Goal: Information Seeking & Learning: Learn about a topic

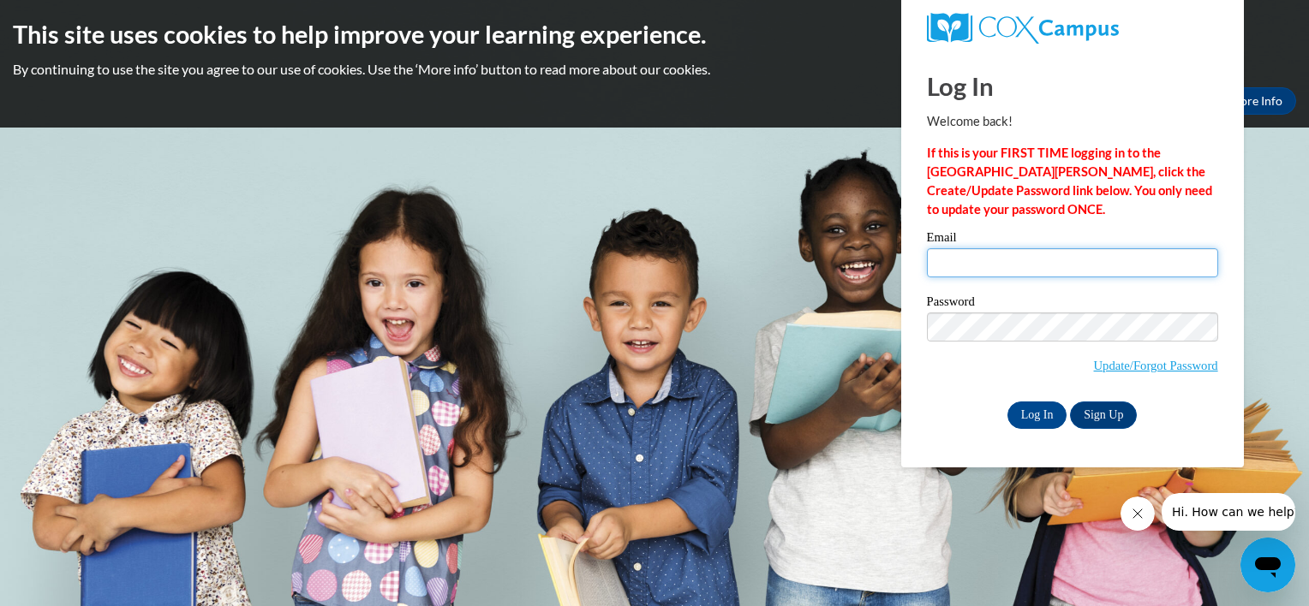
click at [1025, 263] on input "Email" at bounding box center [1072, 262] width 291 height 29
click at [1168, 255] on input "Email" at bounding box center [1072, 262] width 291 height 29
type input "alexispough@gmail.com"
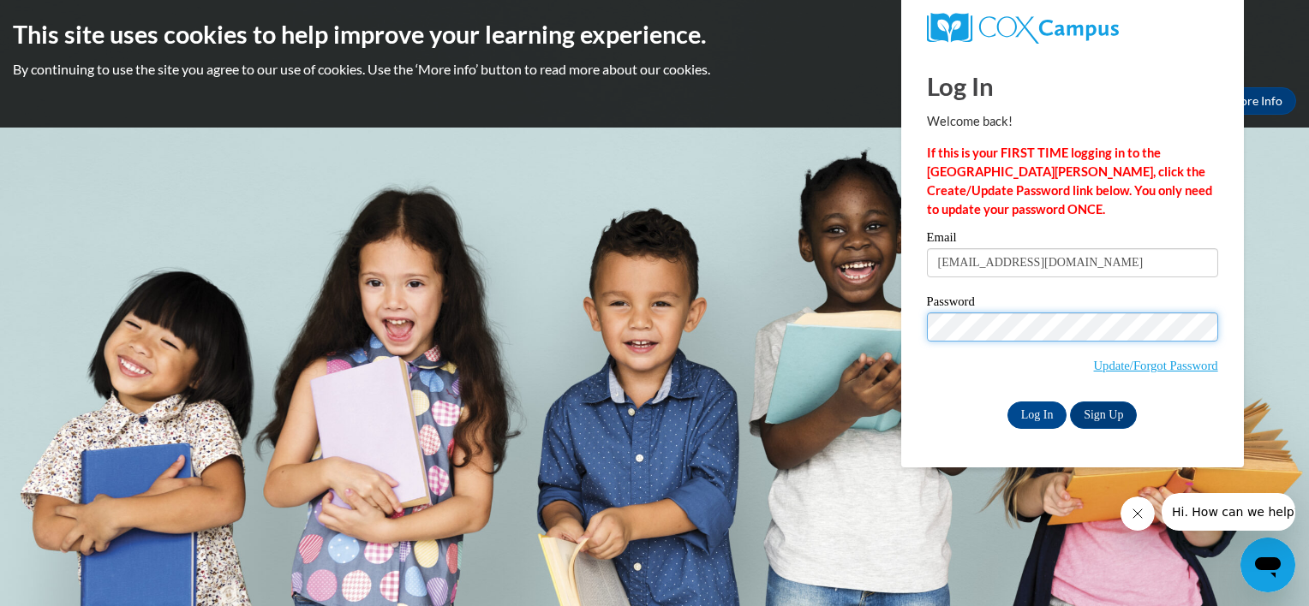
click at [1007, 402] on input "Log In" at bounding box center [1037, 415] width 60 height 27
click at [915, 410] on div "Please enter your email! Please enter your password! Email alexispough@gmail.co…" at bounding box center [1072, 329] width 317 height 197
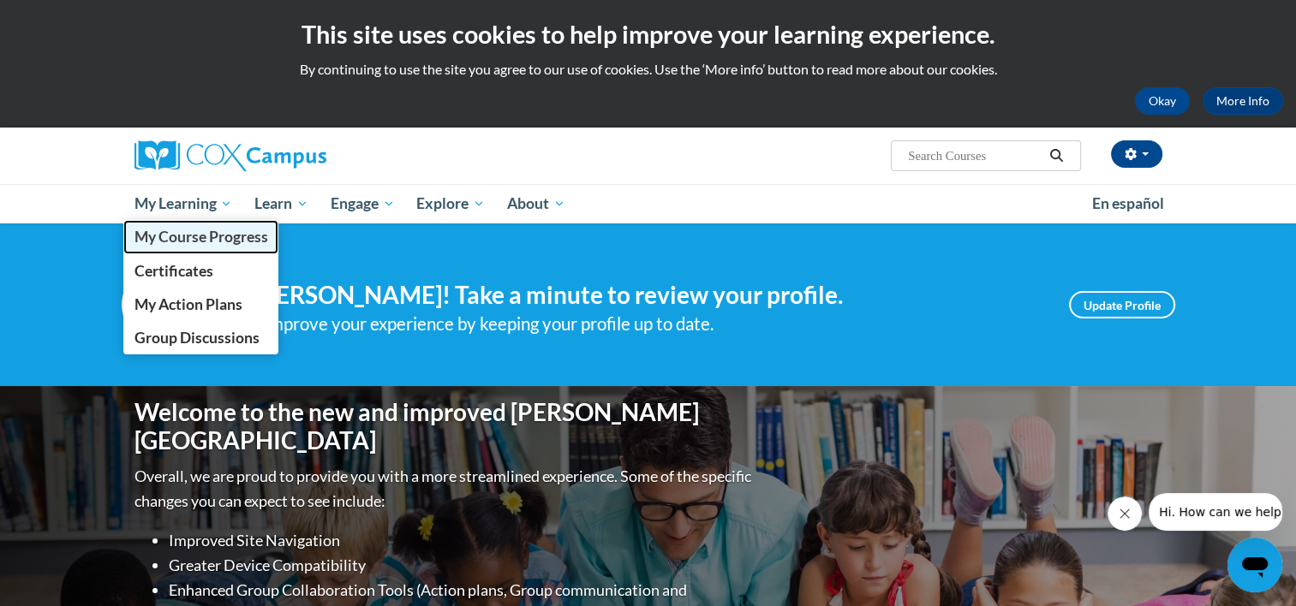
click at [186, 228] on span "My Course Progress" at bounding box center [201, 237] width 134 height 18
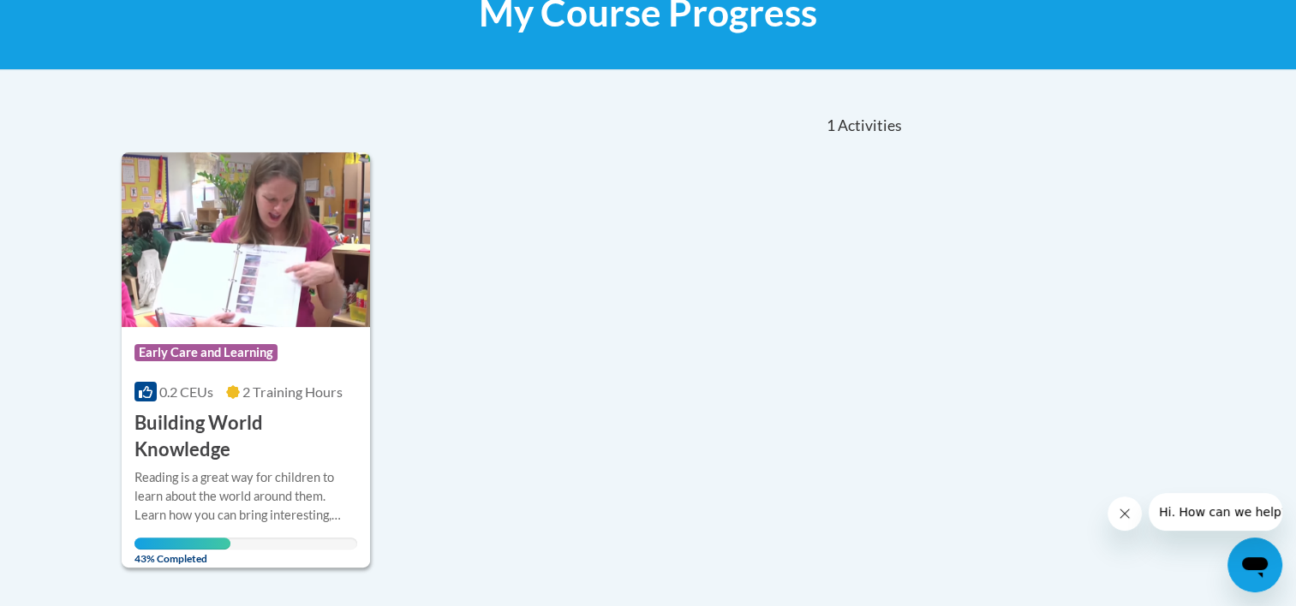
scroll to position [290, 0]
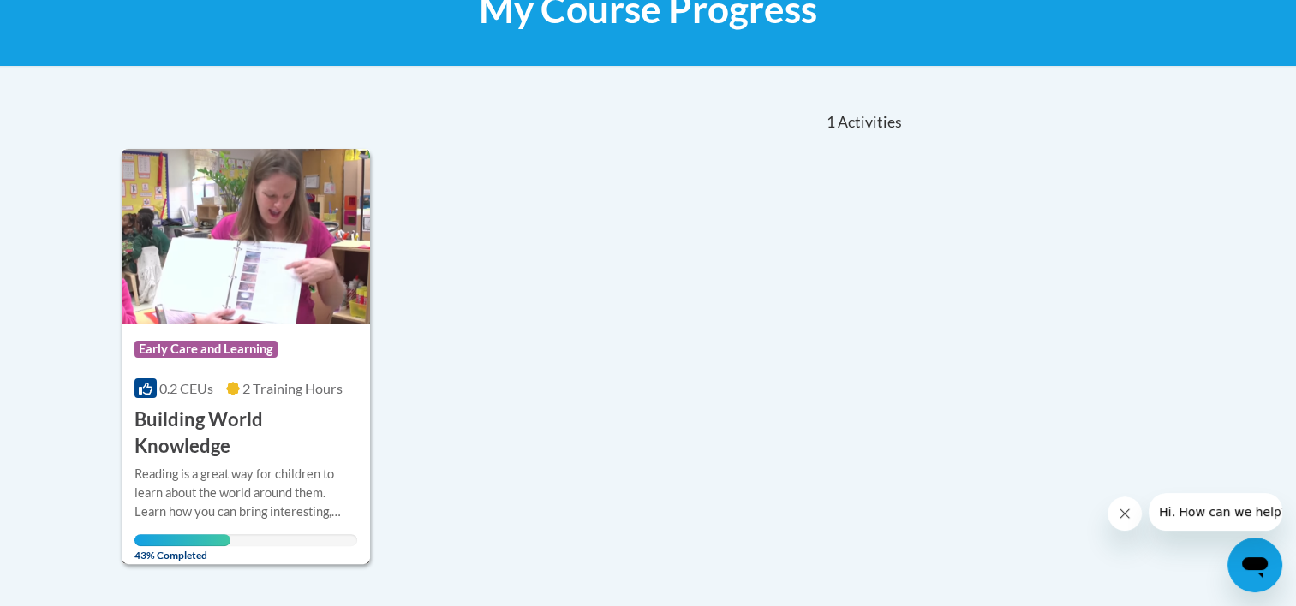
click at [171, 485] on div "Reading is a great way for children to learn about the world around them. Learn…" at bounding box center [246, 493] width 224 height 57
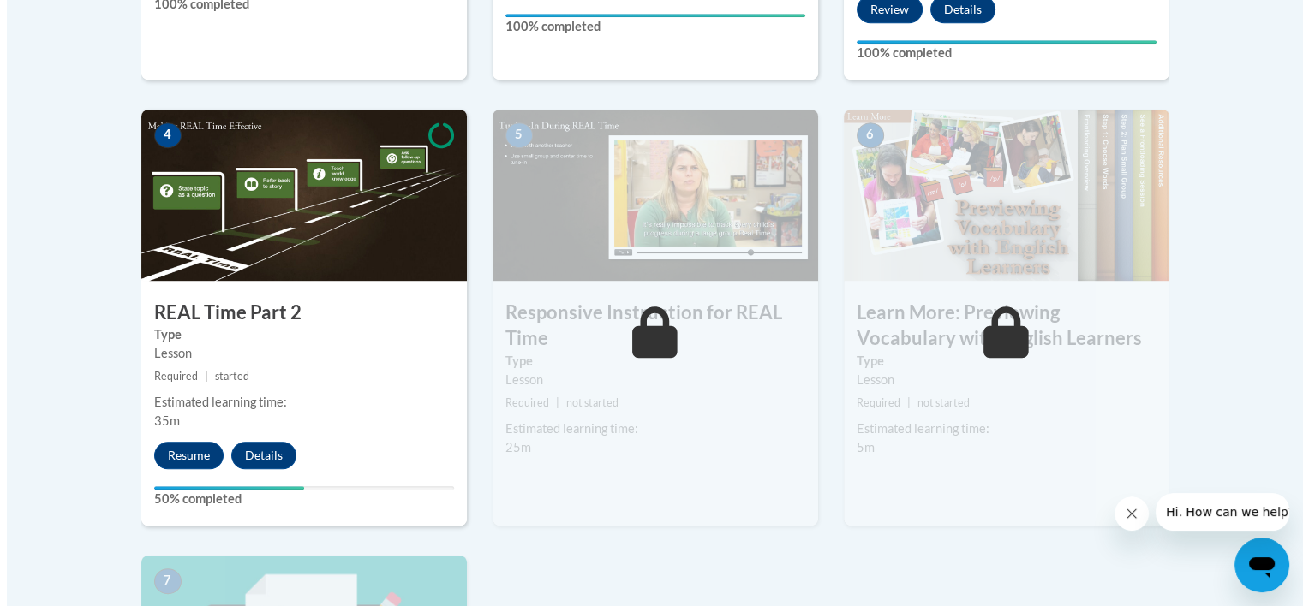
scroll to position [983, 0]
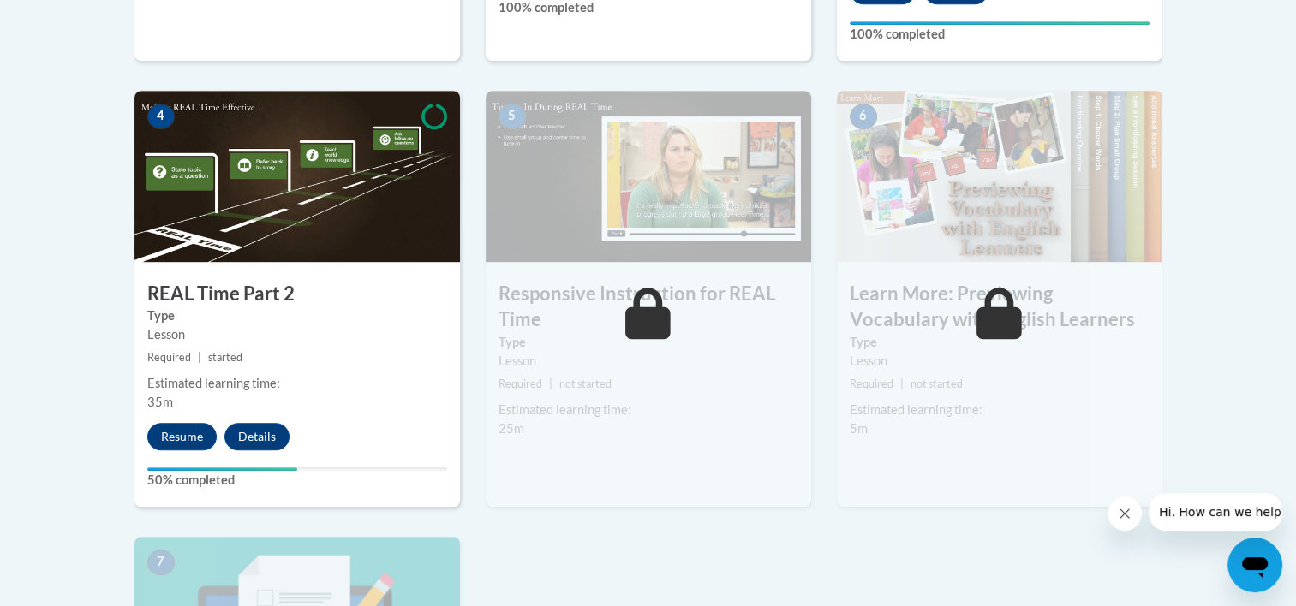
click at [327, 357] on small "Required | started" at bounding box center [296, 358] width 325 height 19
click at [168, 444] on button "Resume" at bounding box center [181, 436] width 69 height 27
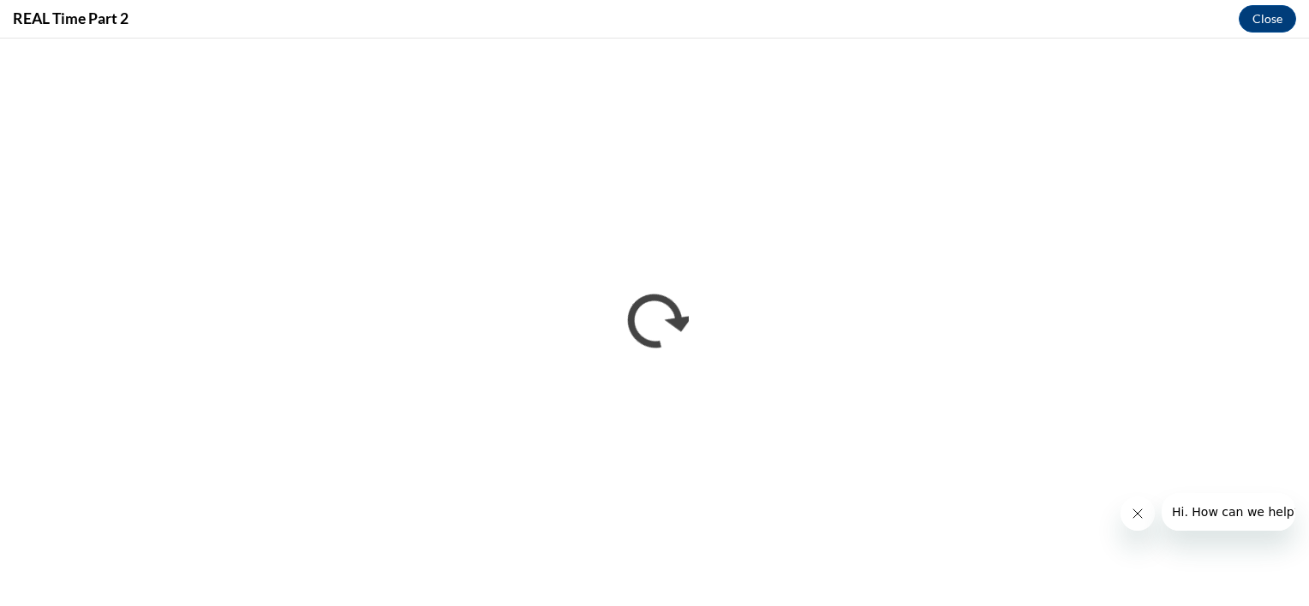
scroll to position [0, 0]
